Goal: Register for event/course

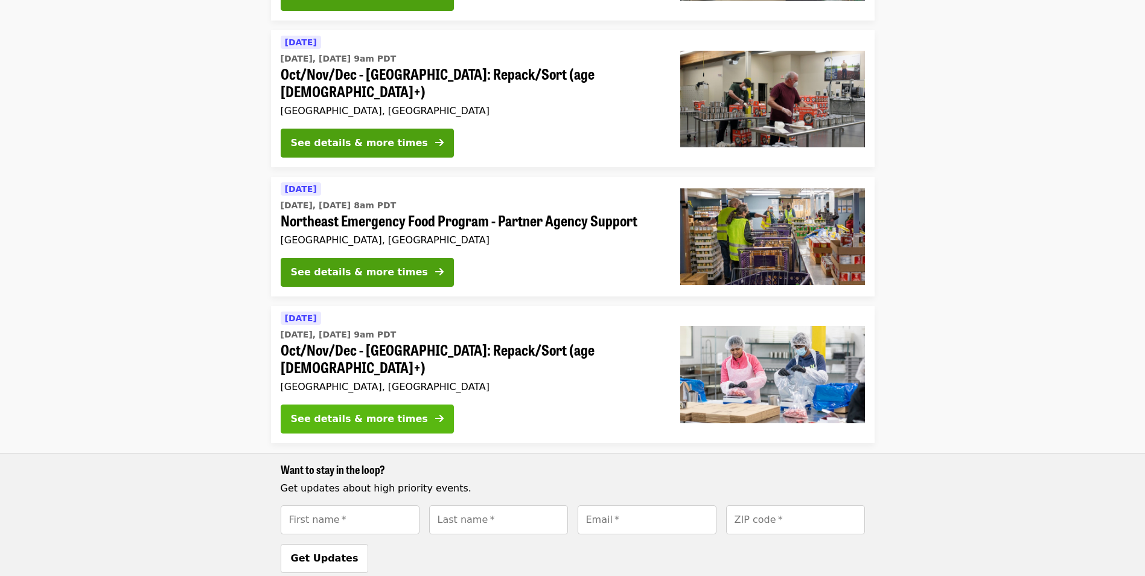
scroll to position [403, 0]
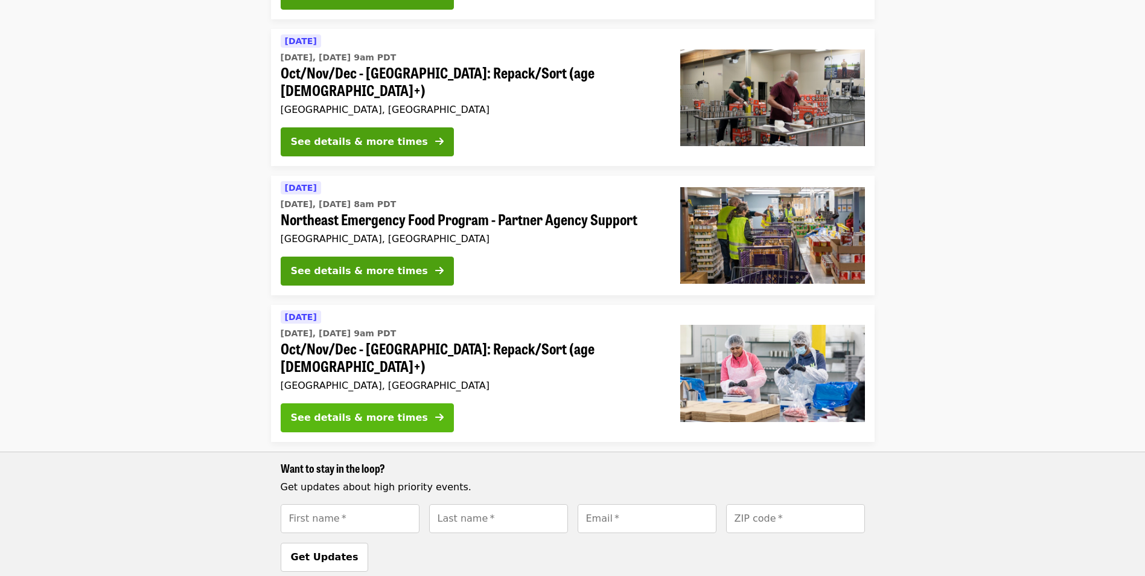
click at [339, 410] on div "See details & more times" at bounding box center [359, 417] width 137 height 14
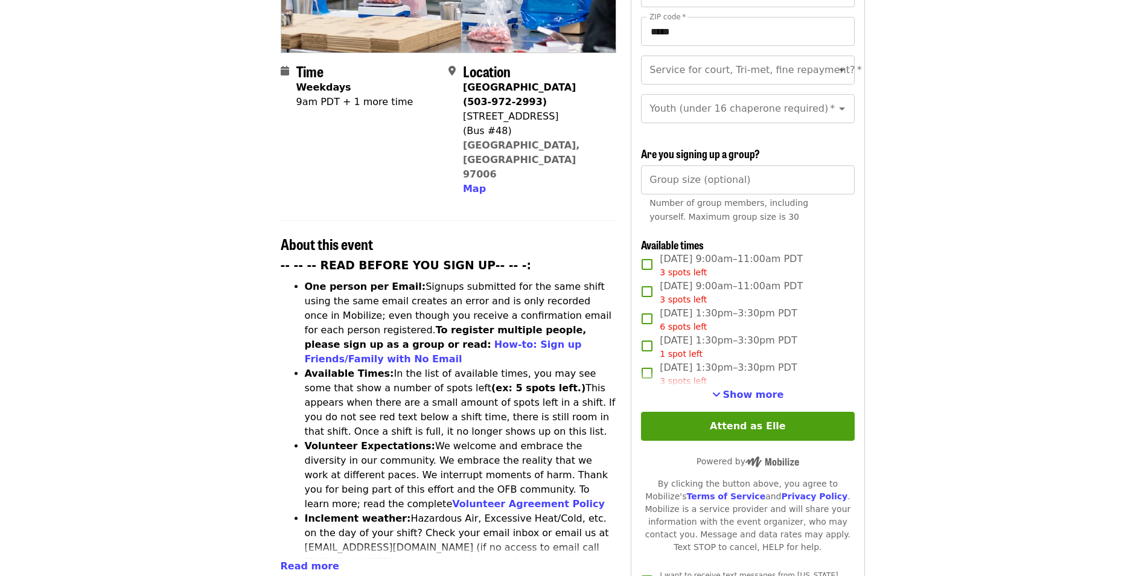
scroll to position [261, 0]
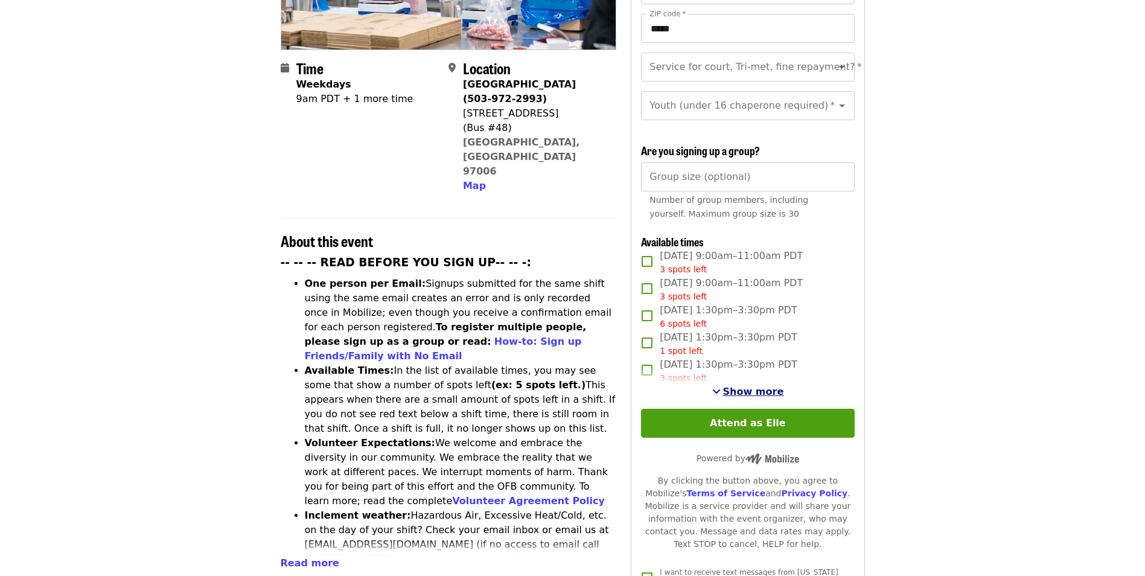
click at [721, 386] on span "See more timeslots" at bounding box center [716, 391] width 8 height 10
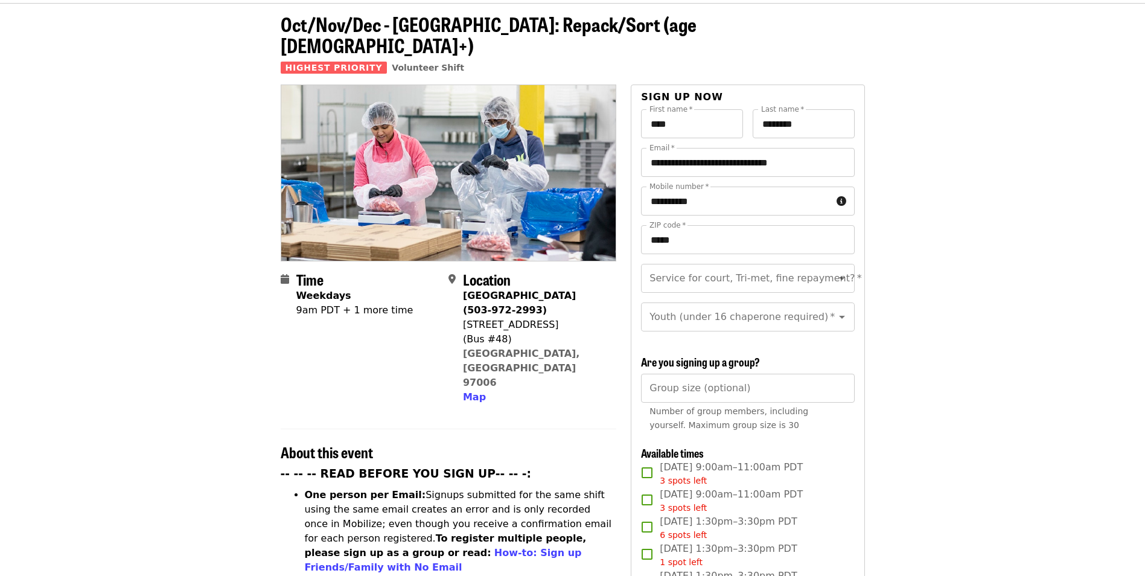
scroll to position [0, 0]
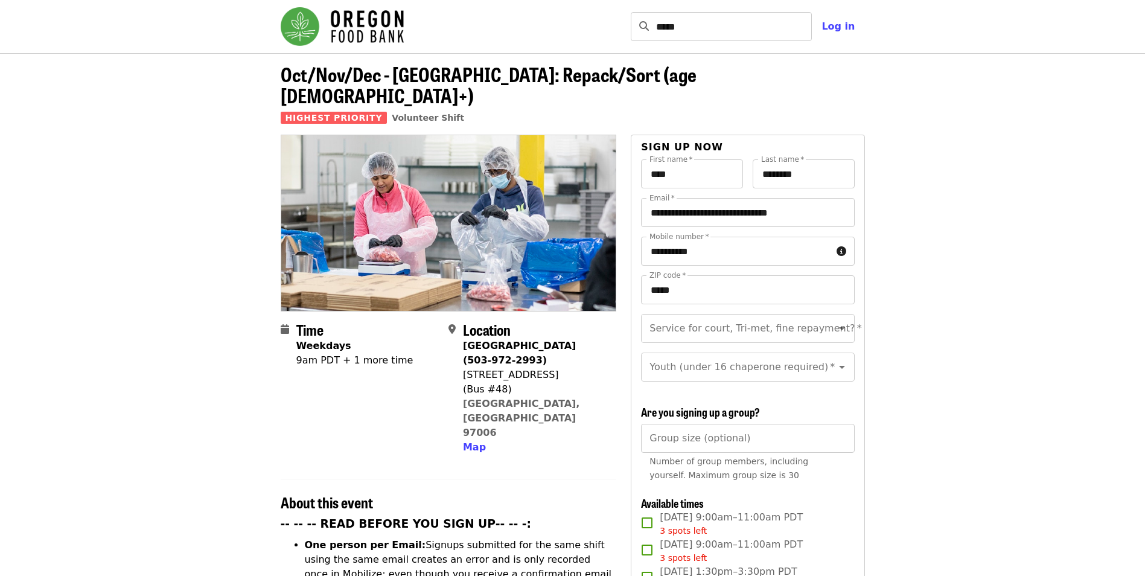
click at [299, 25] on img "Main navigation" at bounding box center [342, 26] width 123 height 39
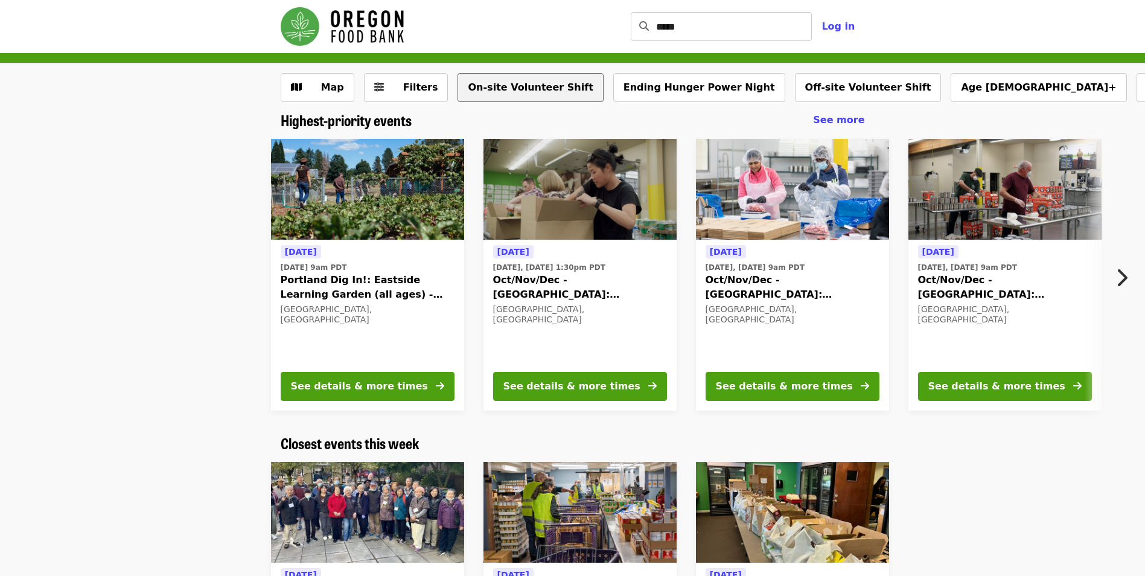
click at [524, 87] on button "On-site Volunteer Shift" at bounding box center [530, 87] width 145 height 29
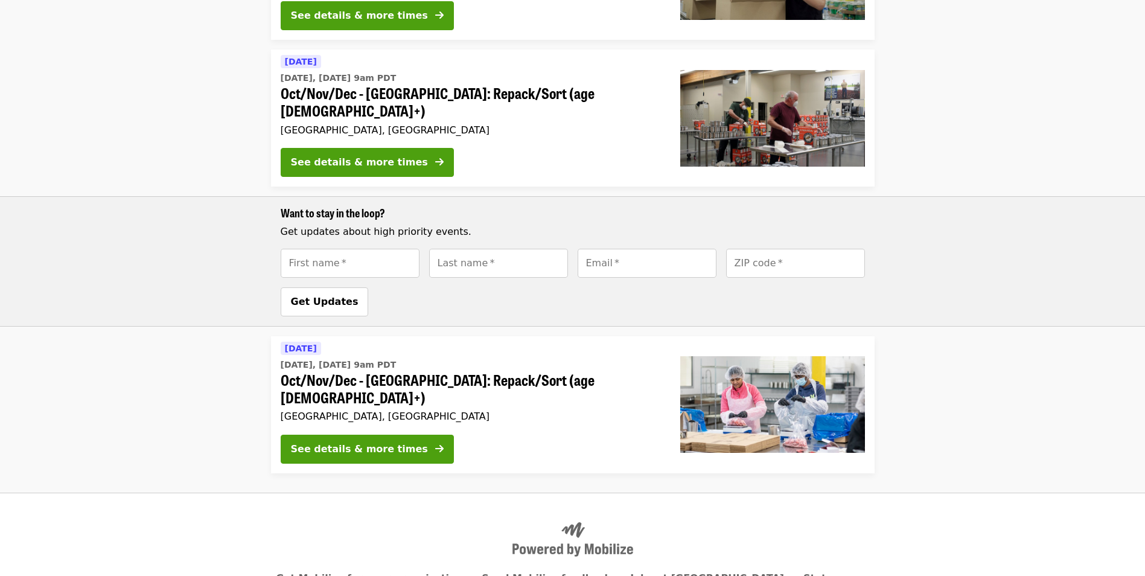
scroll to position [401, 0]
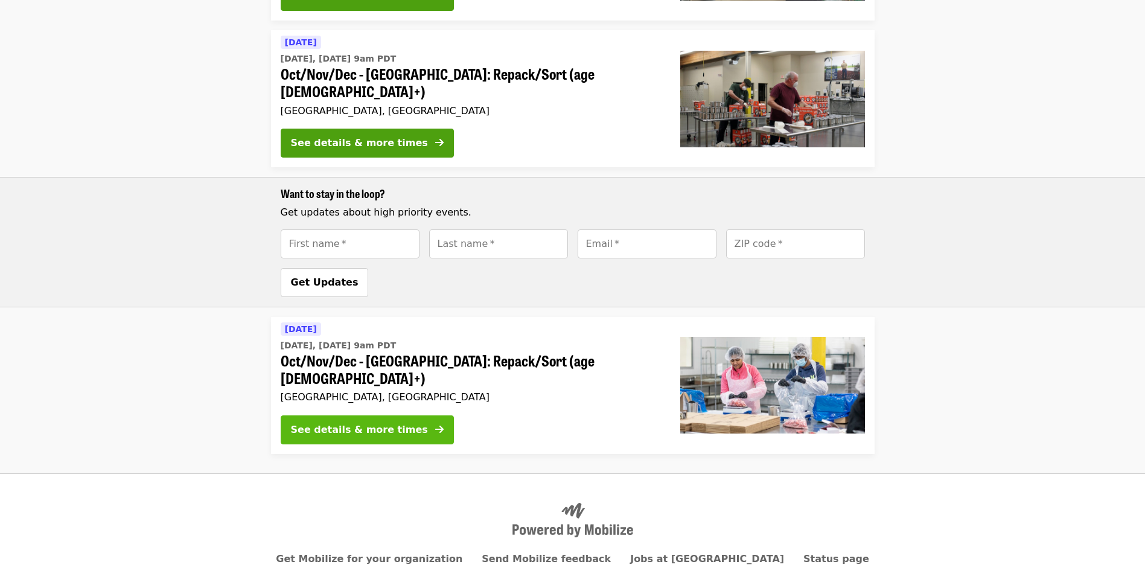
click at [435, 424] on icon "arrow-right icon" at bounding box center [439, 429] width 8 height 11
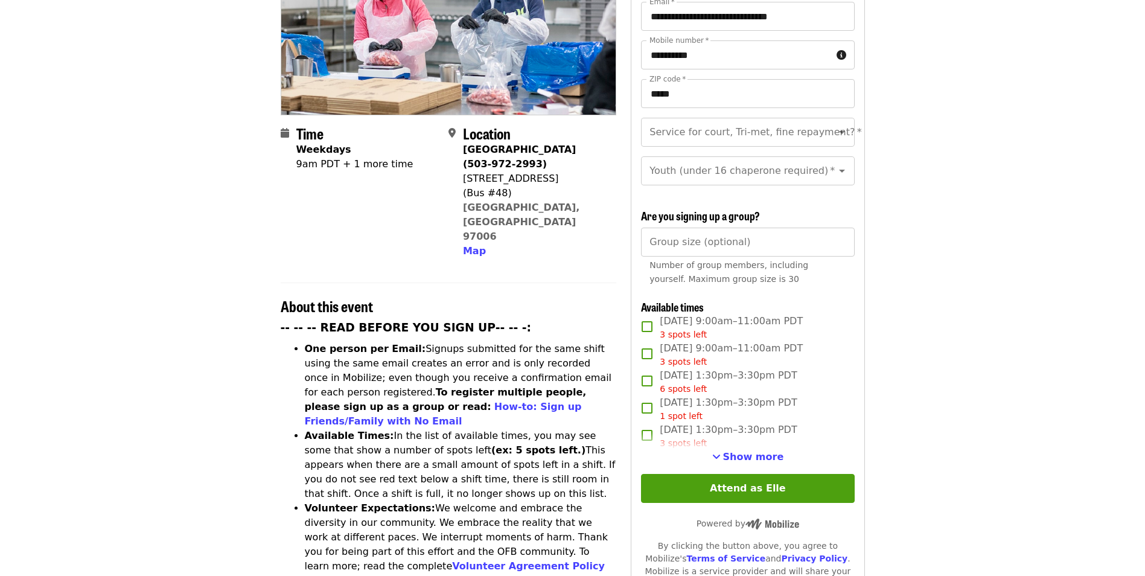
scroll to position [222, 0]
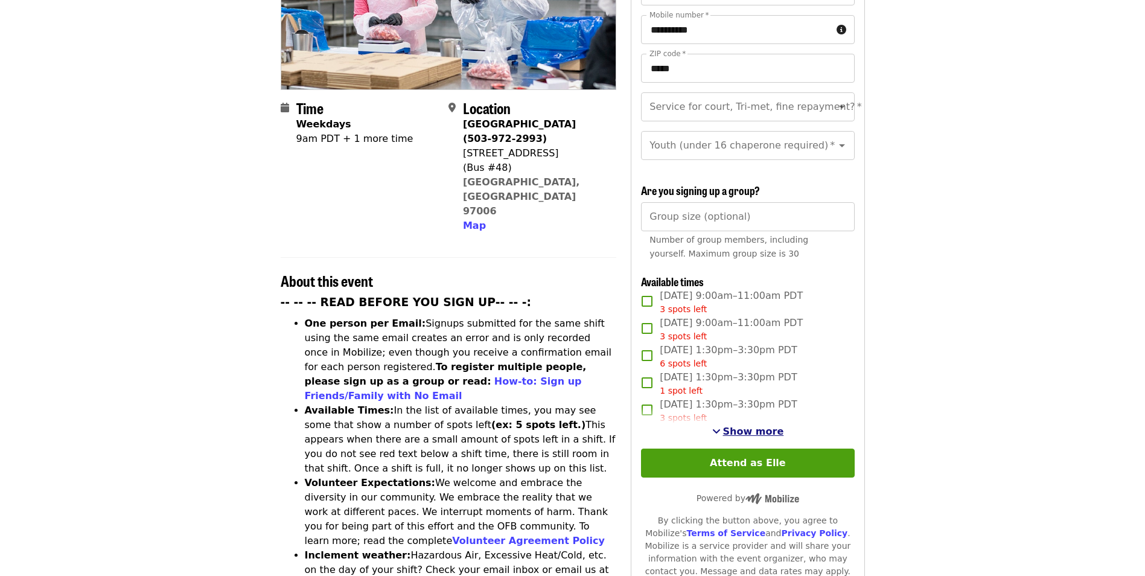
click at [753, 430] on span "Show more" at bounding box center [753, 431] width 61 height 11
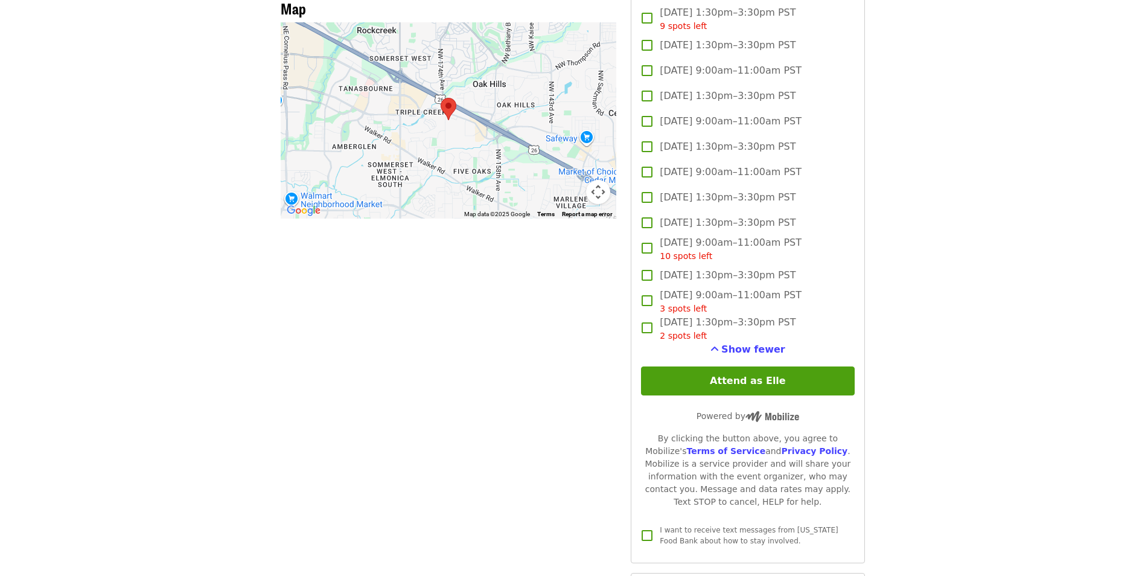
scroll to position [1086, 0]
